Goal: Navigation & Orientation: Find specific page/section

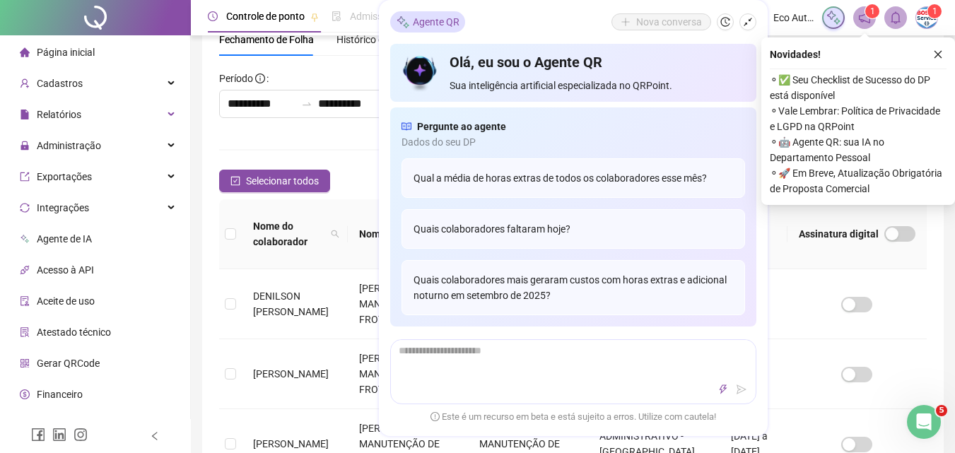
click at [86, 44] on div "Página inicial" at bounding box center [57, 52] width 75 height 28
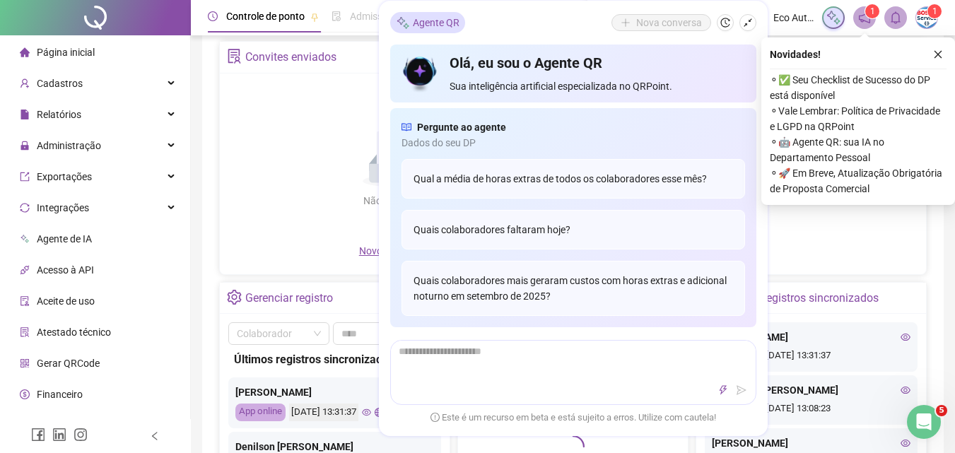
click at [936, 54] on icon "close" at bounding box center [938, 54] width 10 height 10
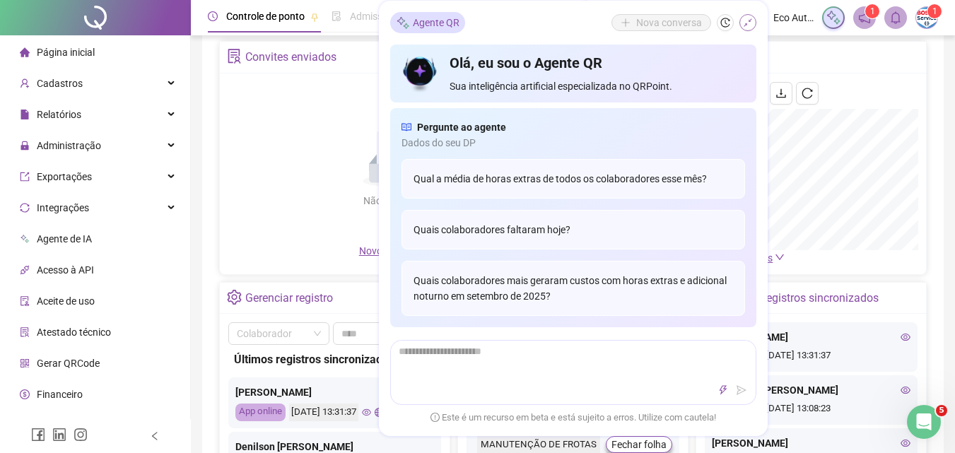
click at [749, 25] on icon "shrink" at bounding box center [748, 23] width 10 height 10
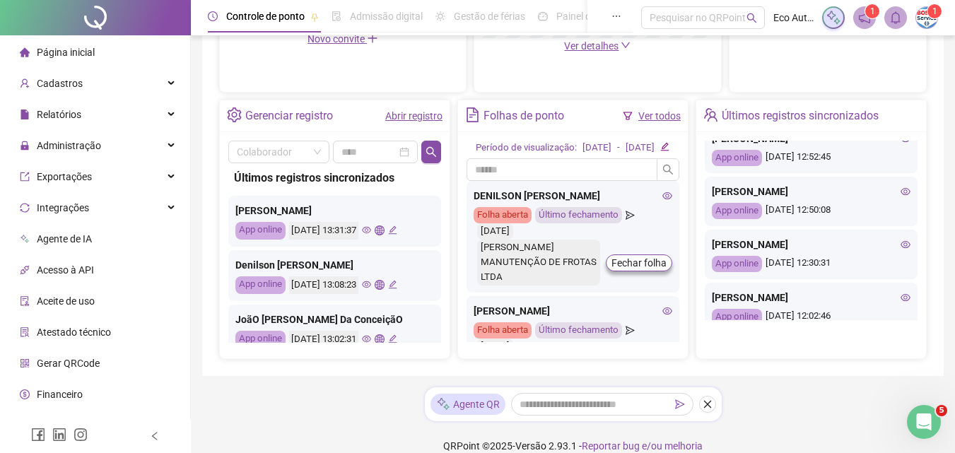
scroll to position [353, 0]
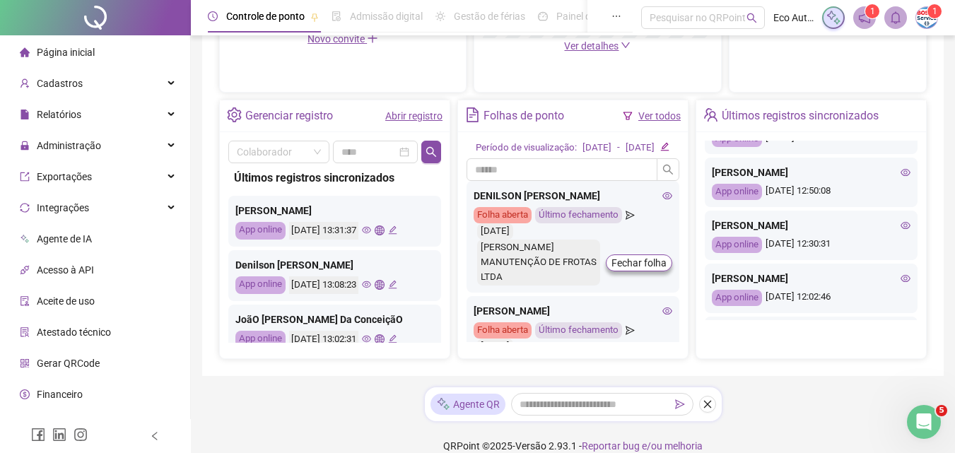
click at [829, 200] on div "App online [DATE] 12:50:08" at bounding box center [811, 192] width 199 height 16
click at [837, 147] on div "App online [DATE] 12:52:45" at bounding box center [811, 139] width 199 height 16
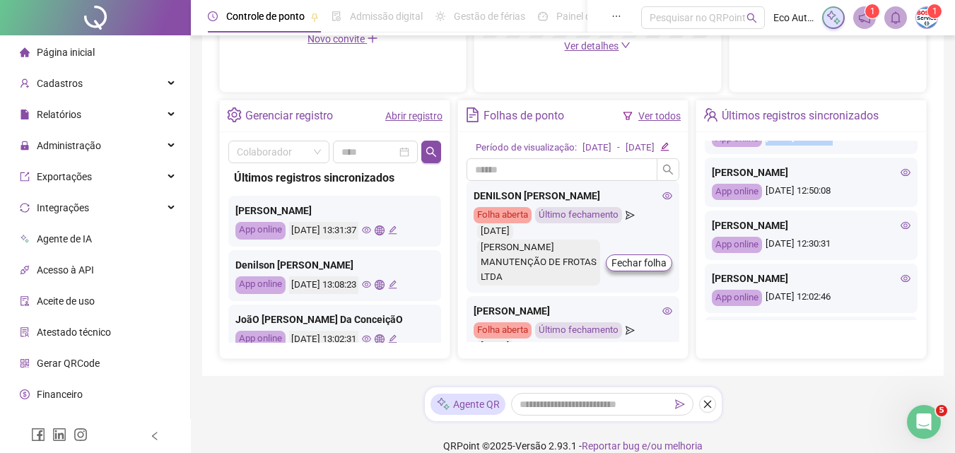
click at [812, 147] on div "App online [DATE] 12:52:45" at bounding box center [811, 139] width 199 height 16
